Goal: Task Accomplishment & Management: Use online tool/utility

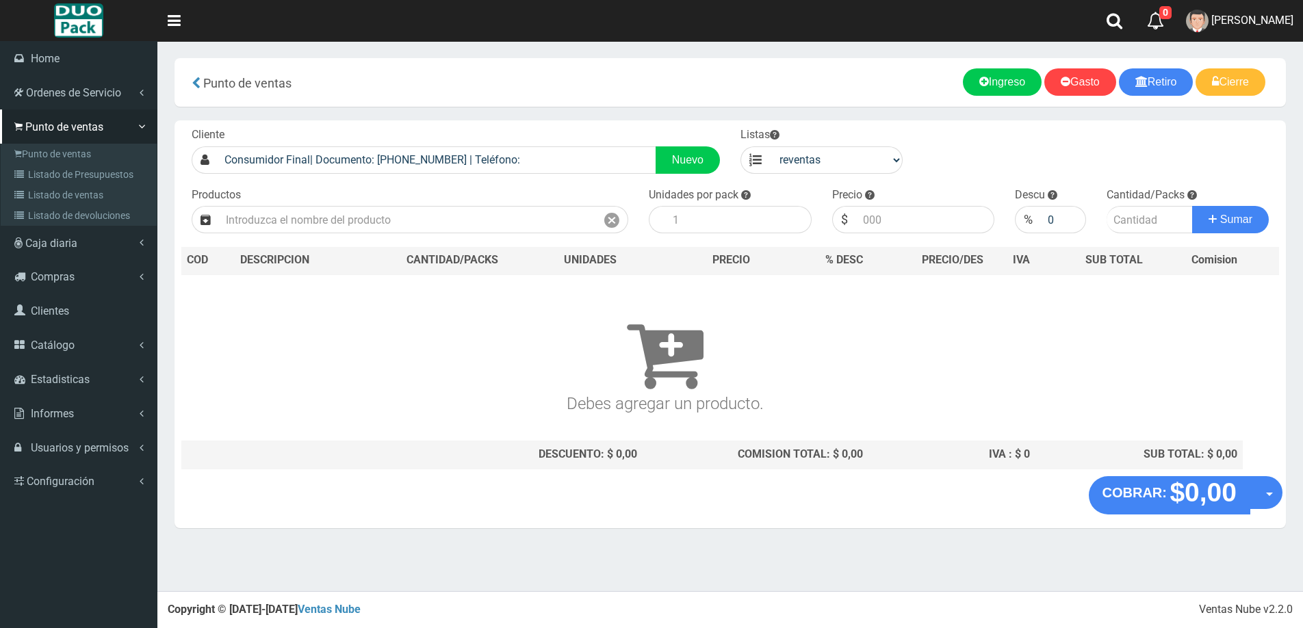
select select "3"
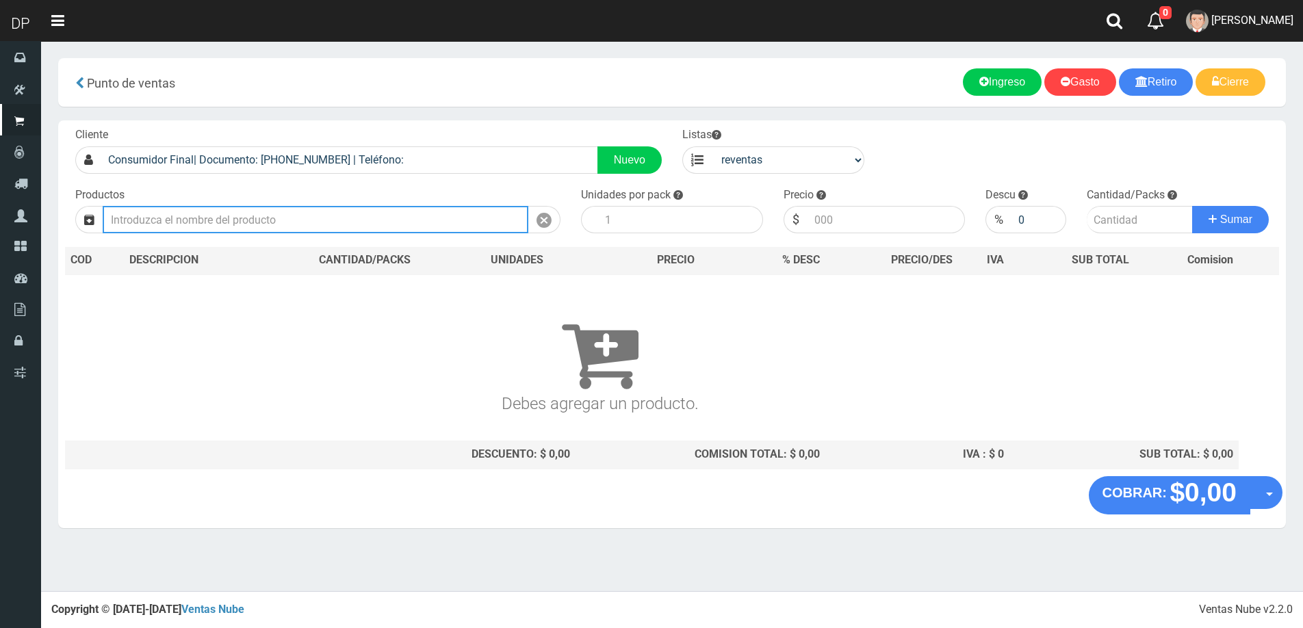
click at [161, 217] on input "text" at bounding box center [316, 219] width 426 height 27
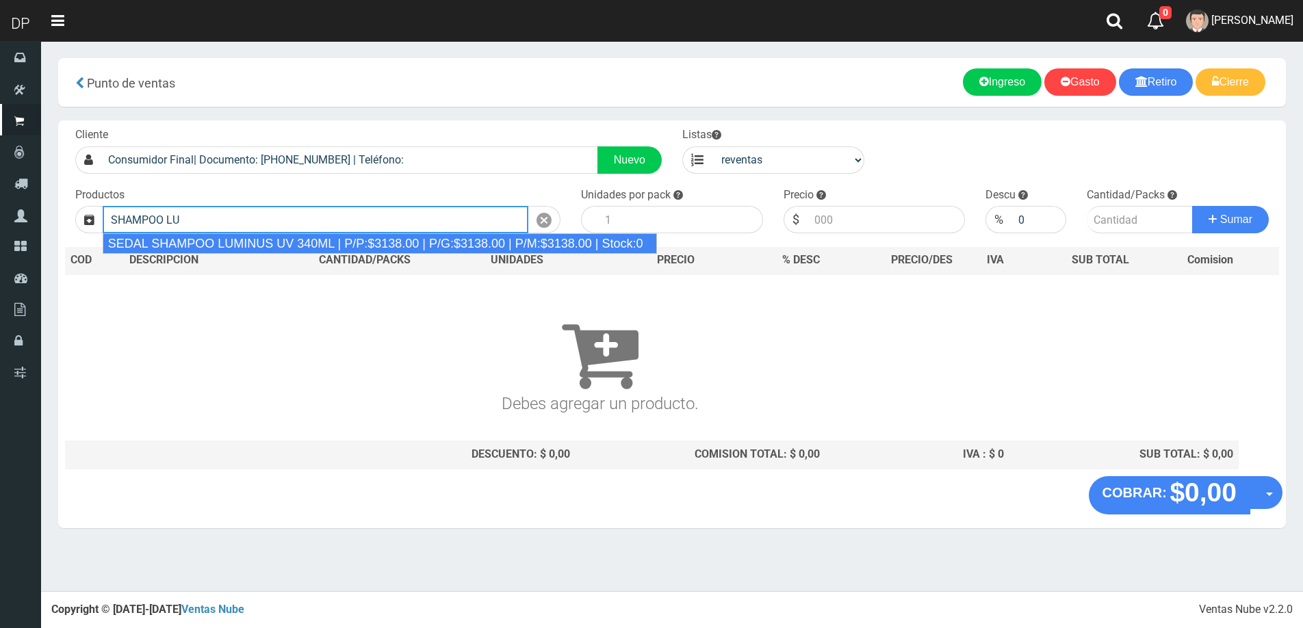
click at [303, 242] on div "SEDAL SHAMPOO LUMINUS UV 340ML | P/P:$3138.00 | P/G:$3138.00 | P/M:$3138.00 | S…" at bounding box center [380, 243] width 554 height 21
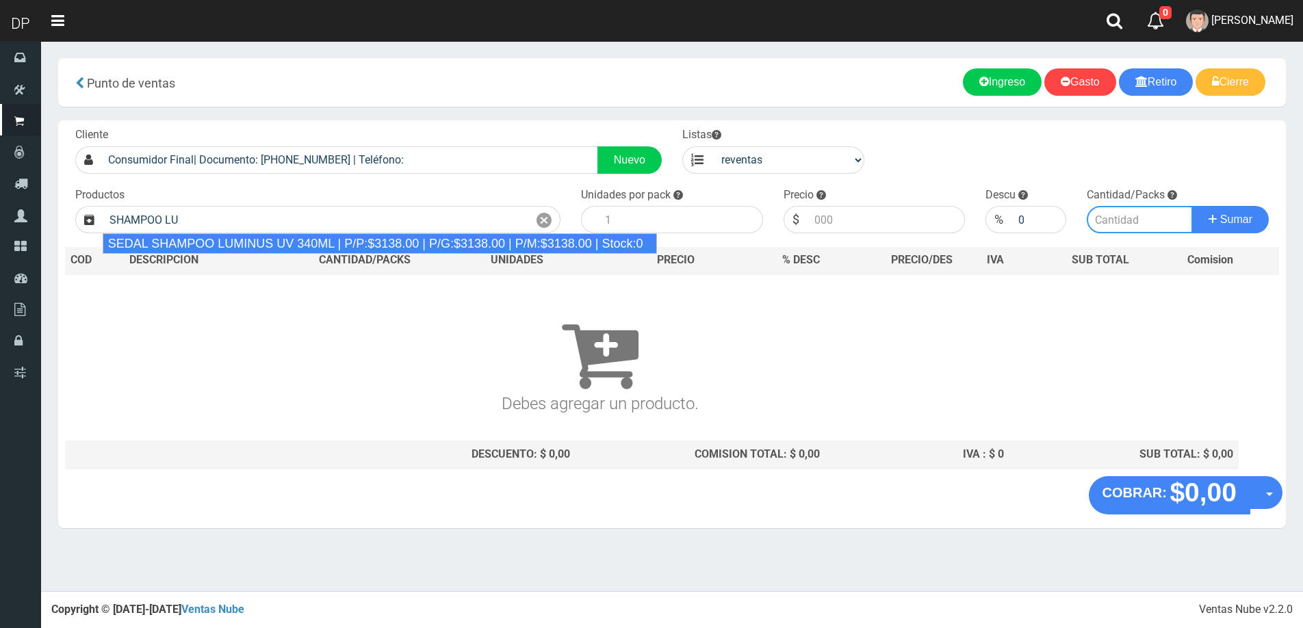
type input "SEDAL SHAMPOO LUMINUS UV 340ML | P/P:$3138.00 | P/G:$3138.00 | P/M:$3138.00 | S…"
type input "12"
type input "3138.00"
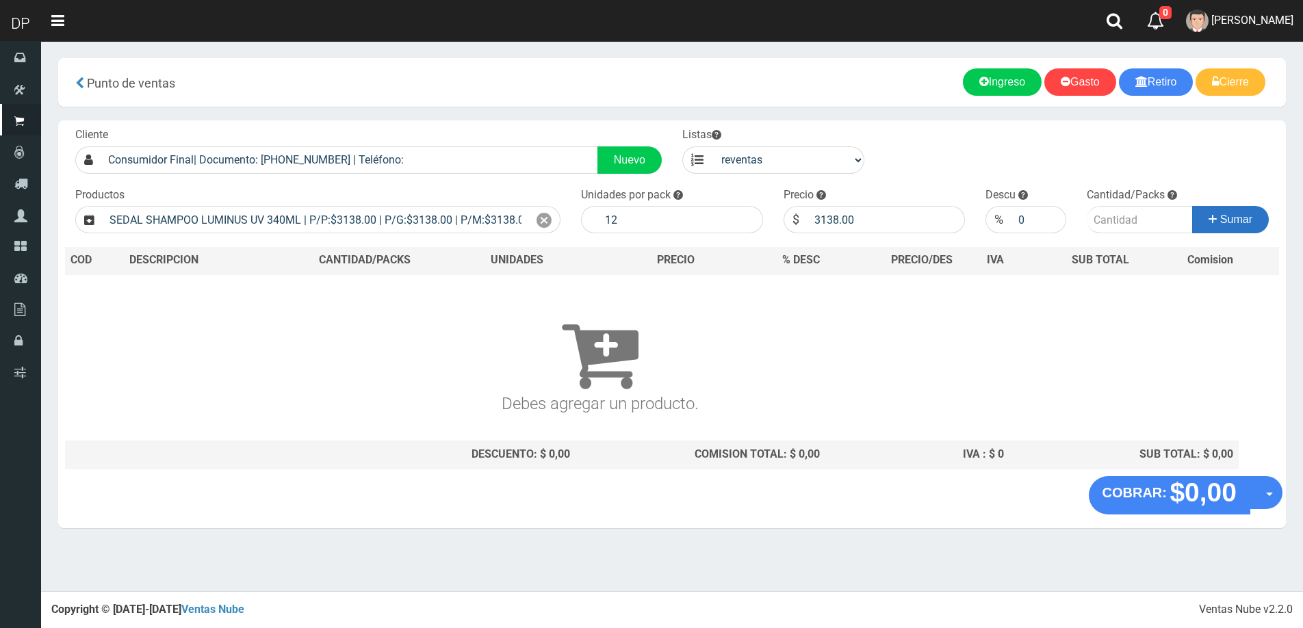
click at [1251, 225] on span "Sumar" at bounding box center [1236, 220] width 32 height 12
click at [1145, 218] on input "Introduzca la cantidad" at bounding box center [1140, 219] width 106 height 27
type input "1"
click at [1192, 206] on button "Sumar" at bounding box center [1230, 219] width 77 height 27
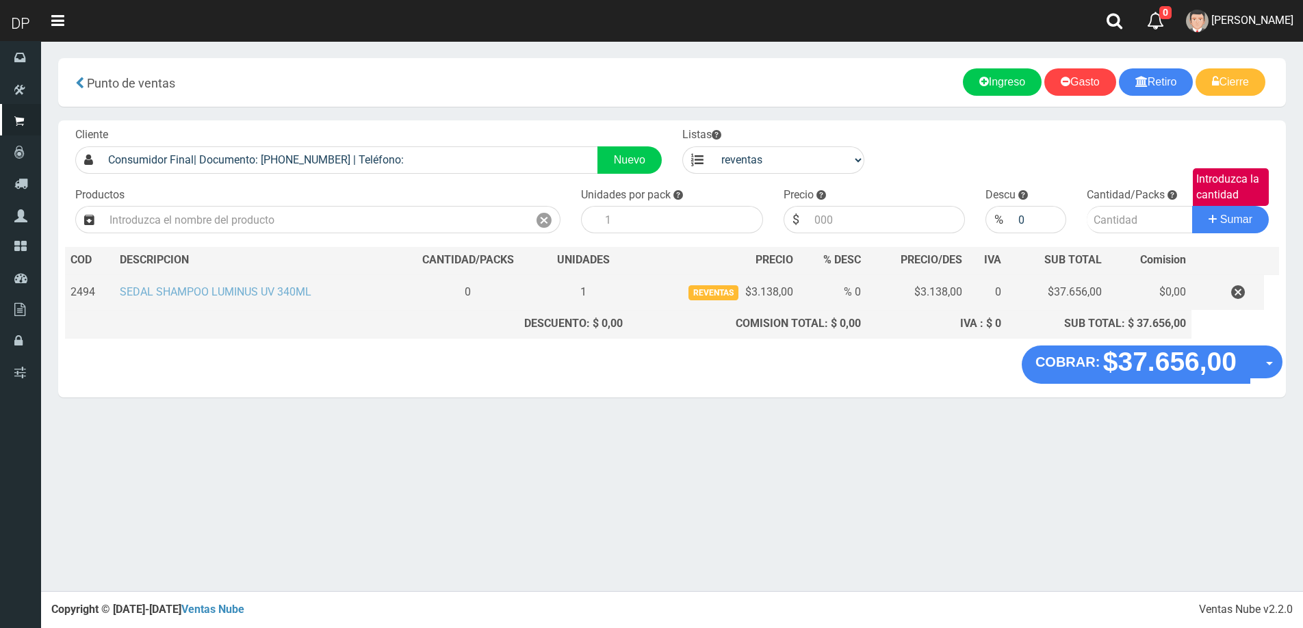
click at [177, 290] on link "SEDAL SHAMPOO LUMINUS UV 340ML" at bounding box center [216, 291] width 192 height 13
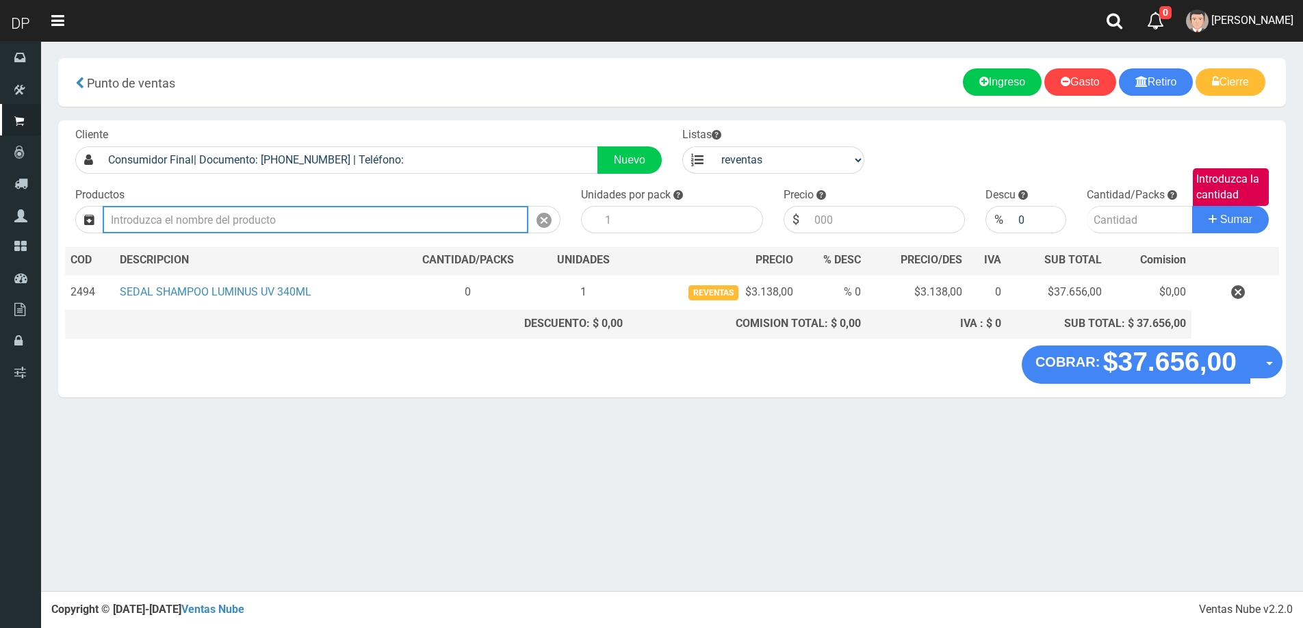
click at [206, 217] on input "text" at bounding box center [316, 219] width 426 height 27
type input "S"
type input "SHAMPOO LU"
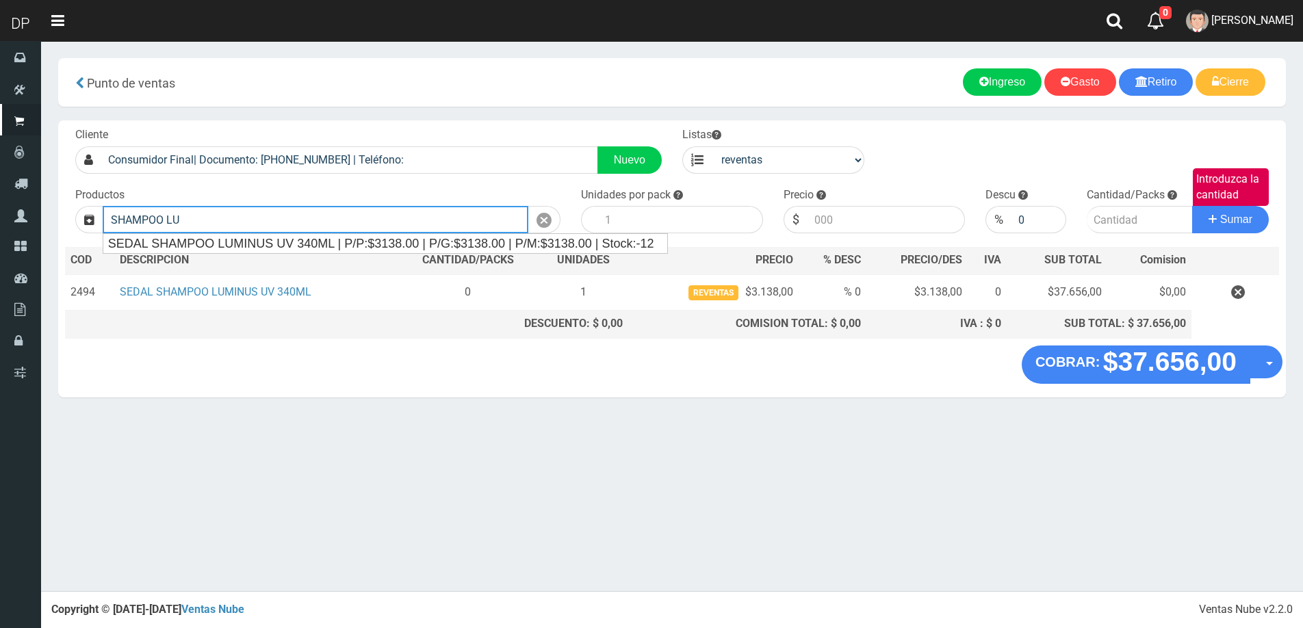
drag, startPoint x: 208, startPoint y: 217, endPoint x: 66, endPoint y: 218, distance: 141.7
click at [66, 218] on div "Productos SHAMPOO LU" at bounding box center [318, 211] width 506 height 47
